Goal: Task Accomplishment & Management: Manage account settings

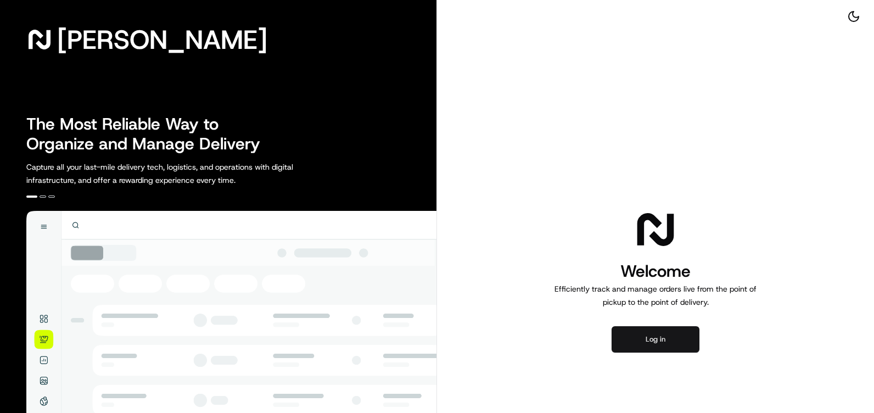
click at [660, 333] on button "Log in" at bounding box center [655, 339] width 88 height 26
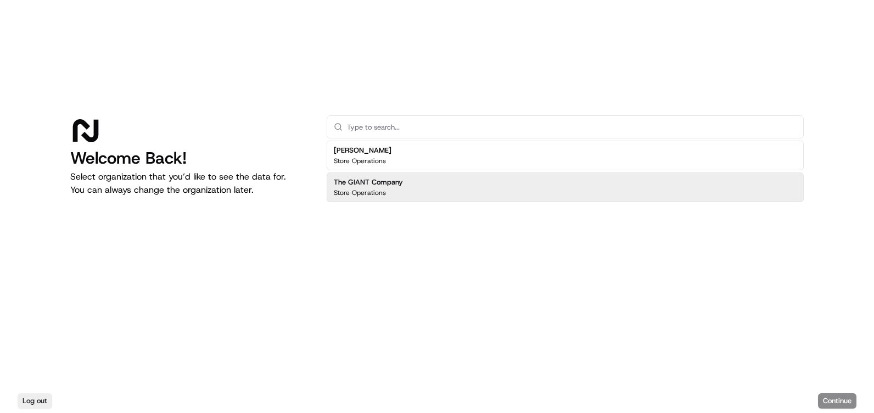
click at [399, 184] on h2 "The GIANT Company" at bounding box center [368, 182] width 69 height 10
click at [846, 401] on button "Continue" at bounding box center [837, 400] width 38 height 15
